Goal: Check status: Check status

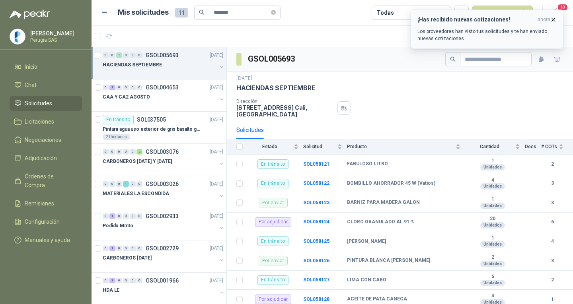
click at [554, 16] on icon "button" at bounding box center [553, 19] width 7 height 7
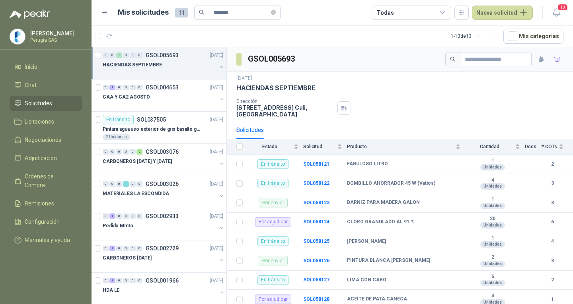
click at [38, 103] on span "Solicitudes" at bounding box center [38, 103] width 27 height 9
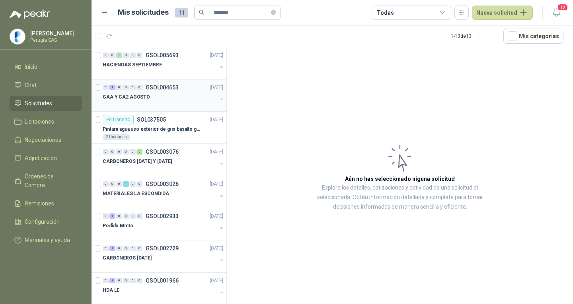
click at [182, 88] on div "0 1 0 0 0 0 GSOL004653 29/07/25" at bounding box center [164, 88] width 122 height 10
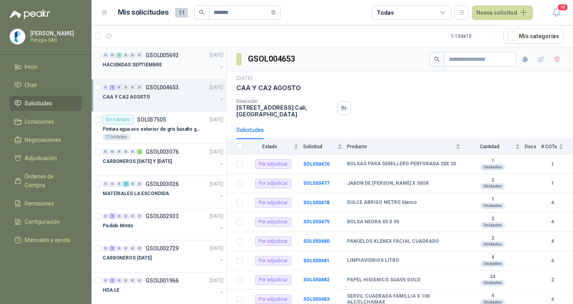
click at [165, 64] on div "HACIENDAS SEPTIEMBRE" at bounding box center [160, 65] width 114 height 10
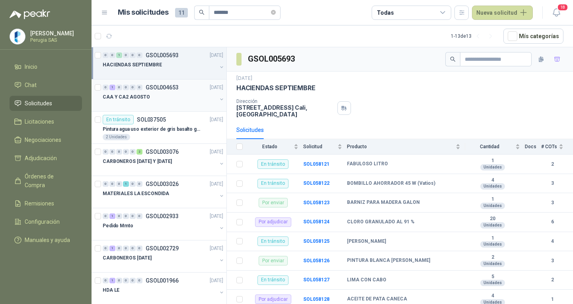
click at [165, 104] on div at bounding box center [160, 105] width 114 height 6
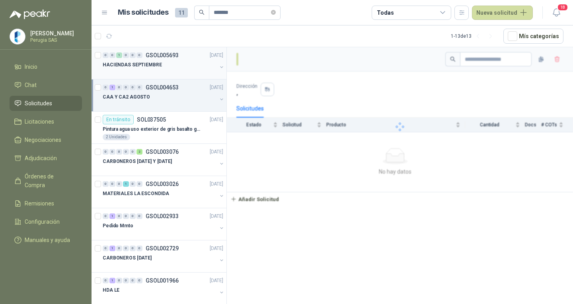
click at [180, 47] on div "0 0 1 0 0 0 GSOL005693 30/09/25 HACIENDAS SEPTIEMBRE" at bounding box center [159, 63] width 135 height 32
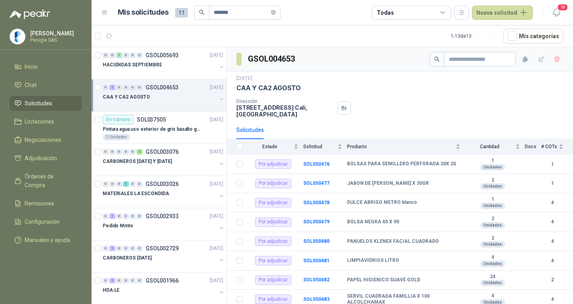
click at [174, 92] on div "0 1 0 0 0 0 GSOL004653 29/07/25" at bounding box center [164, 88] width 122 height 10
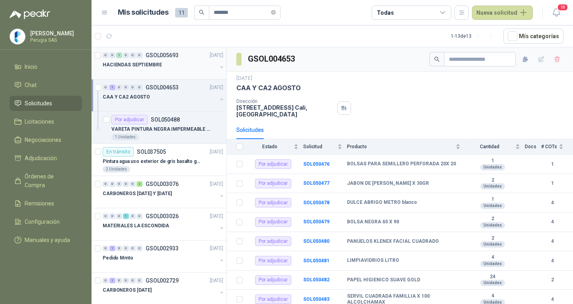
scroll to position [3, 0]
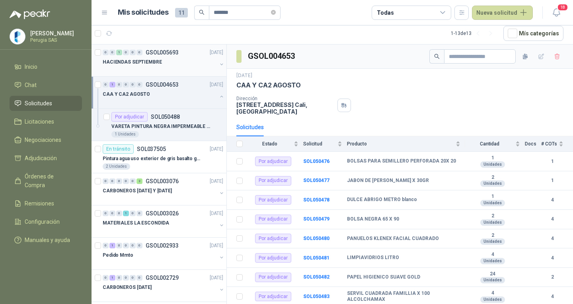
click at [180, 64] on div "HACIENDAS SEPTIEMBRE" at bounding box center [160, 62] width 114 height 10
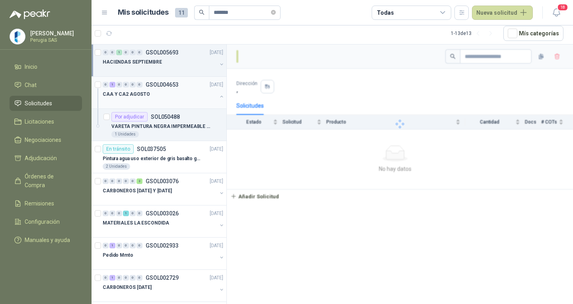
click at [171, 88] on p "GSOL004653" at bounding box center [162, 85] width 33 height 6
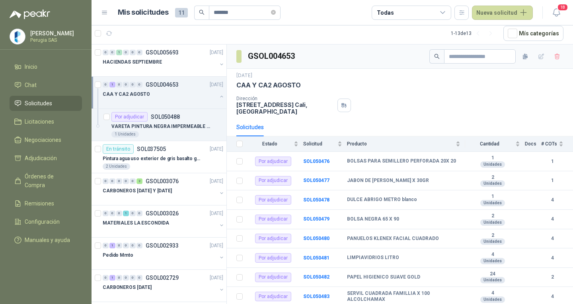
click at [170, 87] on p "GSOL004653" at bounding box center [162, 85] width 33 height 6
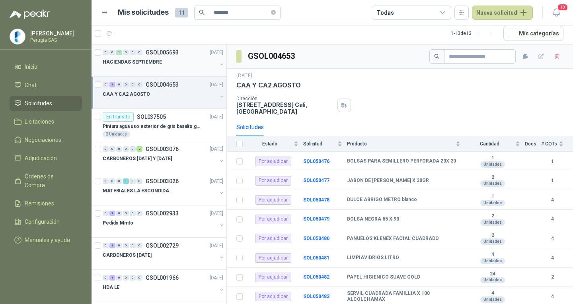
click at [167, 70] on div at bounding box center [160, 70] width 114 height 6
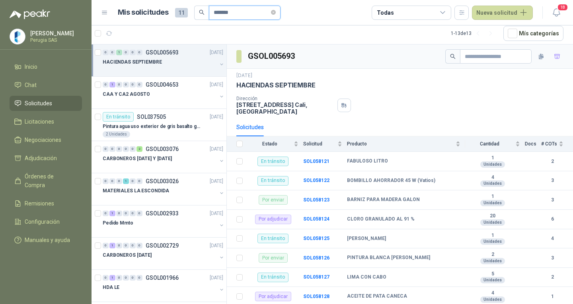
click at [230, 12] on input "*******" at bounding box center [242, 13] width 56 height 14
click at [228, 14] on input "*******" at bounding box center [242, 13] width 56 height 14
type input "*****"
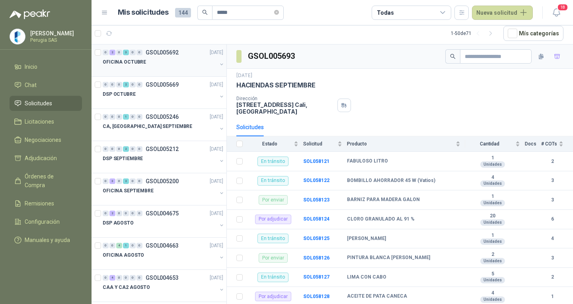
click at [173, 76] on div "0 2 0 3 0 0 GSOL005692 30/09/25 OFICINA OCTUBRE" at bounding box center [159, 61] width 135 height 32
click at [168, 52] on p "GSOL005692" at bounding box center [162, 53] width 33 height 6
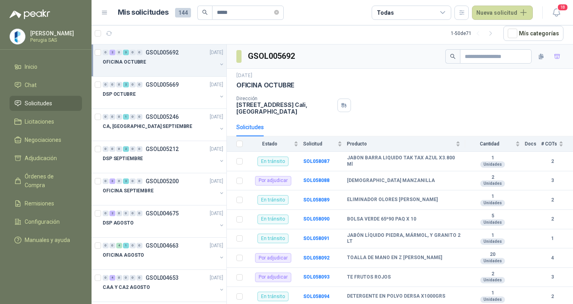
click at [168, 52] on p "GSOL005692" at bounding box center [162, 53] width 33 height 6
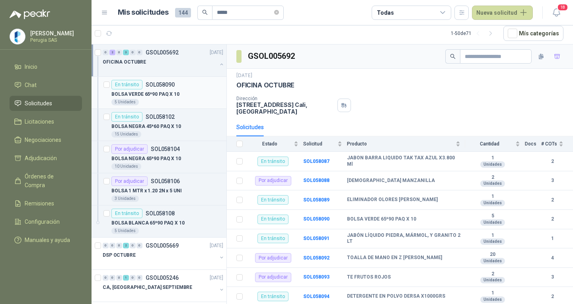
click at [187, 88] on div "En tránsito SOL058090" at bounding box center [167, 85] width 112 height 10
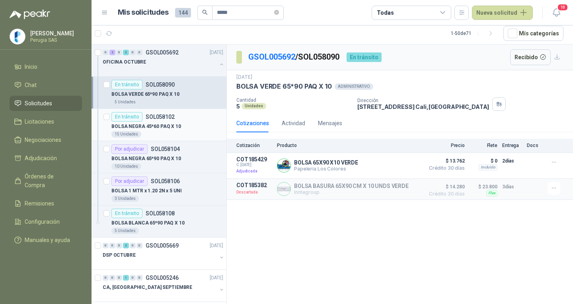
click at [159, 125] on p "BOLSA NEGRA 45*60 PAQ X 10" at bounding box center [146, 127] width 70 height 8
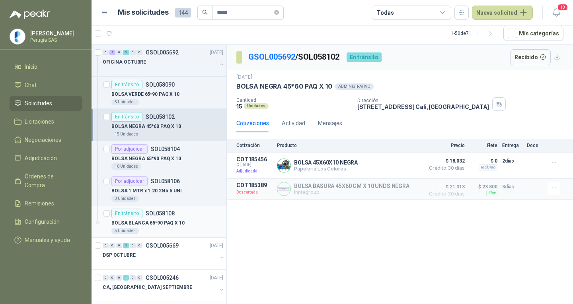
click at [165, 215] on p "SOL058108" at bounding box center [160, 214] width 29 height 6
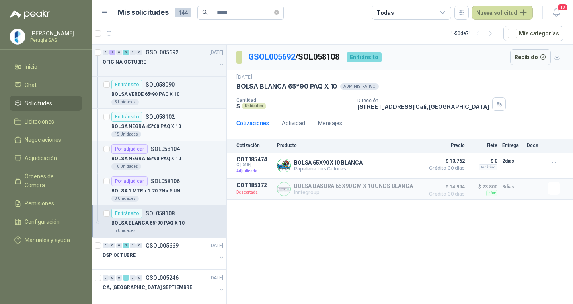
click at [158, 126] on p "BOLSA NEGRA 45*60 PAQ X 10" at bounding box center [146, 127] width 70 height 8
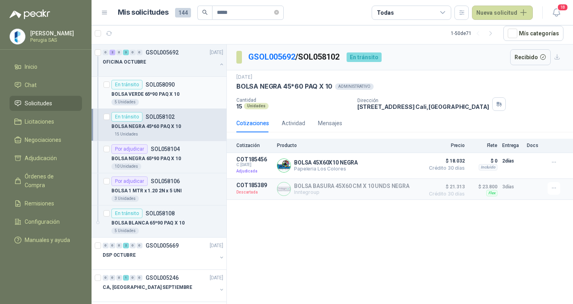
click at [156, 94] on p "BOLSA VERDE 65*90 PAQ X 10" at bounding box center [145, 95] width 68 height 8
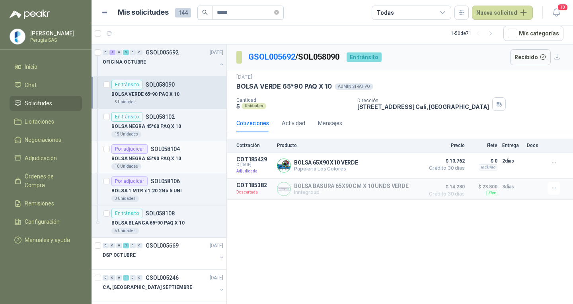
click at [161, 155] on p "BOLSA NEGRA 65*90 PAQ X 10" at bounding box center [146, 159] width 70 height 8
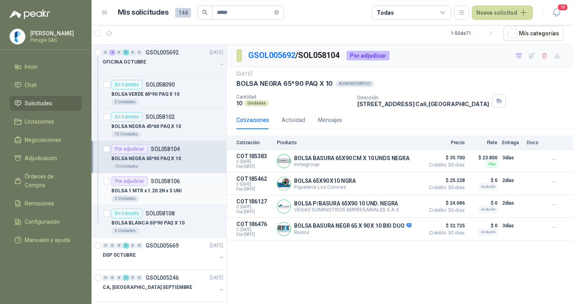
click at [161, 187] on p "BOLSA 1 MTR x 1.20 2N x 5 UNI" at bounding box center [146, 191] width 70 height 8
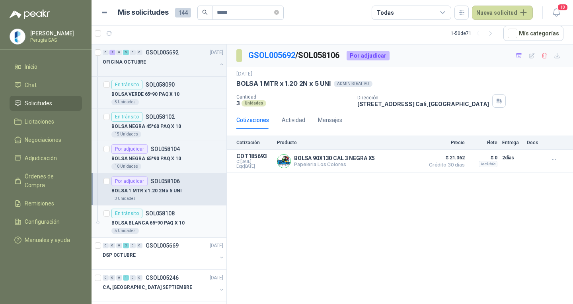
click at [169, 218] on div "En tránsito SOL058108" at bounding box center [142, 214] width 63 height 10
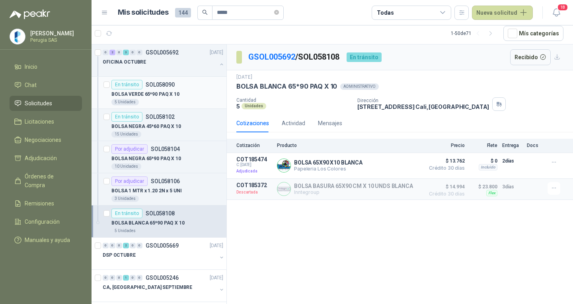
click at [176, 82] on div "En tránsito SOL058090" at bounding box center [167, 85] width 112 height 10
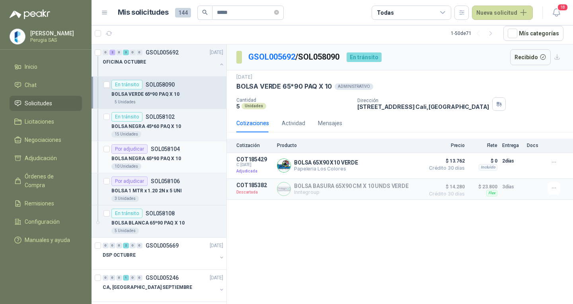
click at [174, 155] on p "BOLSA NEGRA 65*90 PAQ X 10" at bounding box center [146, 159] width 70 height 8
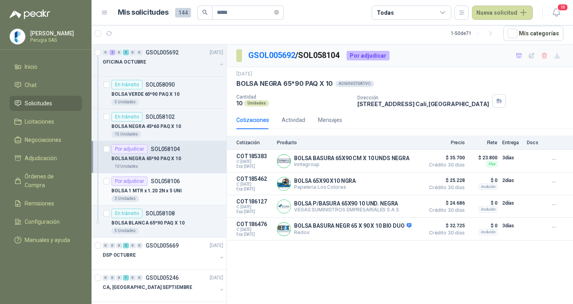
click at [156, 183] on p "SOL058106" at bounding box center [165, 182] width 29 height 6
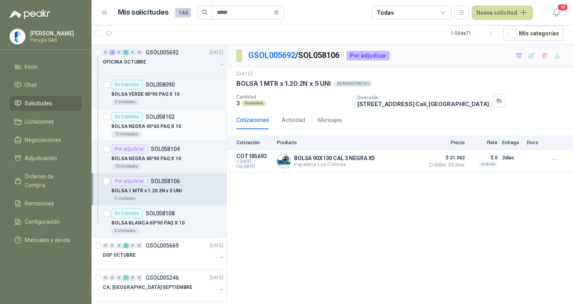
click at [154, 117] on p "SOL058102" at bounding box center [160, 117] width 29 height 6
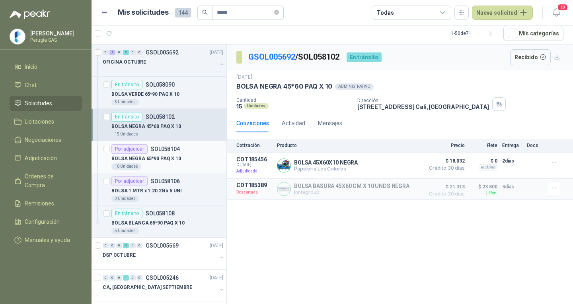
click at [166, 156] on p "BOLSA NEGRA 65*90 PAQ X 10" at bounding box center [146, 159] width 70 height 8
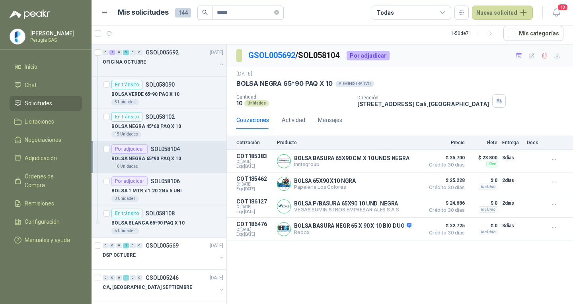
click at [396, 270] on div "GSOL005692 / SOL058104 Por adjudicar 30 sept, 2025 BOLSA NEGRA 65*90 PAQ X 10 …" at bounding box center [400, 175] width 346 height 260
click at [363, 269] on div "GSOL005692 / SOL058104 Por adjudicar 30 sept, 2025 BOLSA NEGRA 65*90 PAQ X 10 …" at bounding box center [400, 175] width 346 height 260
click at [318, 244] on div "GSOL005692 / SOL058104 Por adjudicar 30 sept, 2025 BOLSA NEGRA 65*90 PAQ X 10 …" at bounding box center [400, 175] width 346 height 260
click at [324, 269] on div "GSOL005692 / SOL058104 Por adjudicar 30 sept, 2025 BOLSA NEGRA 65*90 PAQ X 10 …" at bounding box center [400, 175] width 346 height 260
click at [324, 263] on div "GSOL005692 / SOL058104 Por adjudicar 30 sept, 2025 BOLSA NEGRA 65*90 PAQ X 10 …" at bounding box center [400, 175] width 346 height 260
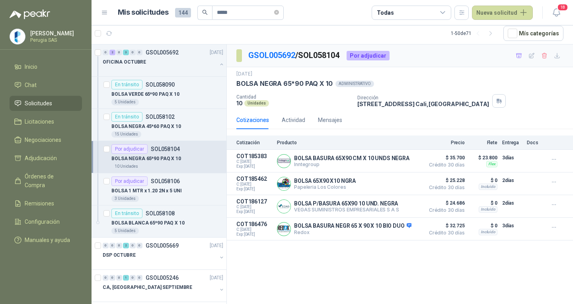
click at [324, 263] on div "GSOL005692 / SOL058104 Por adjudicar 30 sept, 2025 BOLSA NEGRA 65*90 PAQ X 10 …" at bounding box center [400, 175] width 346 height 260
click at [174, 188] on p "BOLSA 1 MTR x 1.20 2N x 5 UNI" at bounding box center [146, 191] width 70 height 8
